Goal: Navigation & Orientation: Find specific page/section

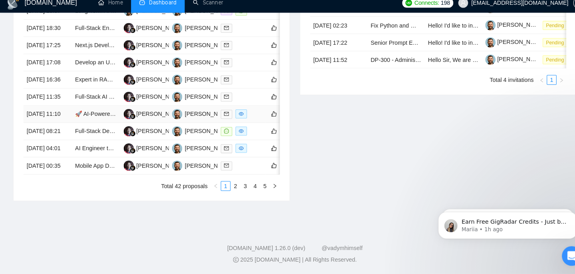
scroll to position [406, 0]
click at [229, 193] on li "2" at bounding box center [230, 188] width 10 height 10
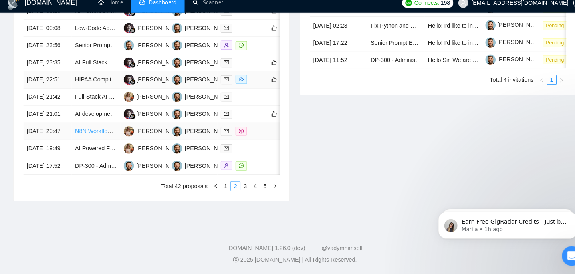
scroll to position [394, 0]
click at [220, 192] on link "1" at bounding box center [220, 188] width 9 height 9
